Goal: Find specific page/section: Find specific page/section

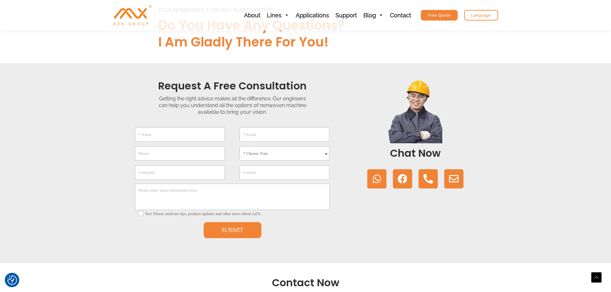
scroll to position [128, 0]
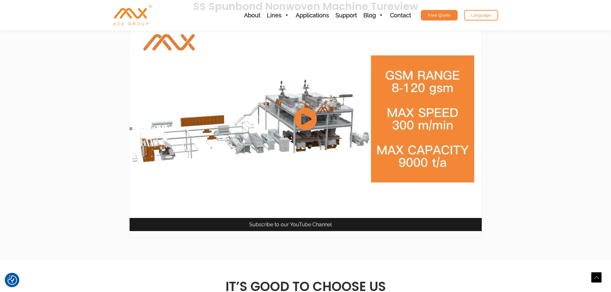
scroll to position [801, 0]
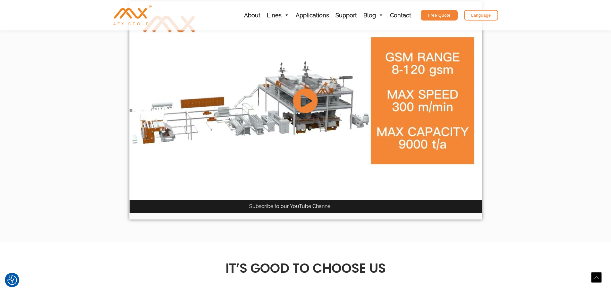
click at [308, 110] on icon at bounding box center [305, 100] width 25 height 25
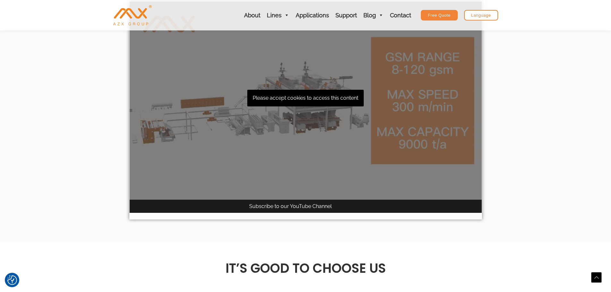
click at [307, 104] on div "Please accept cookies to access this content" at bounding box center [306, 101] width 352 height 198
